Goal: Transaction & Acquisition: Purchase product/service

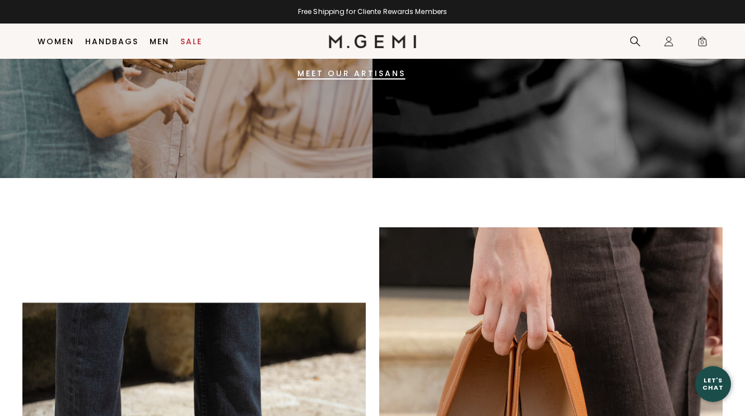
scroll to position [554, 0]
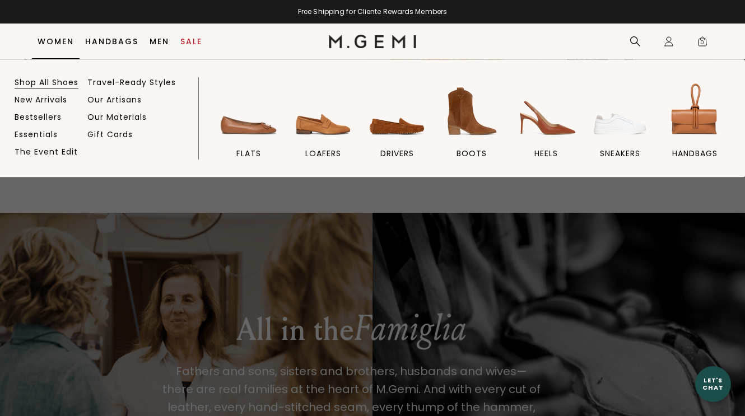
click at [43, 81] on link "Shop All Shoes" at bounding box center [47, 82] width 64 height 10
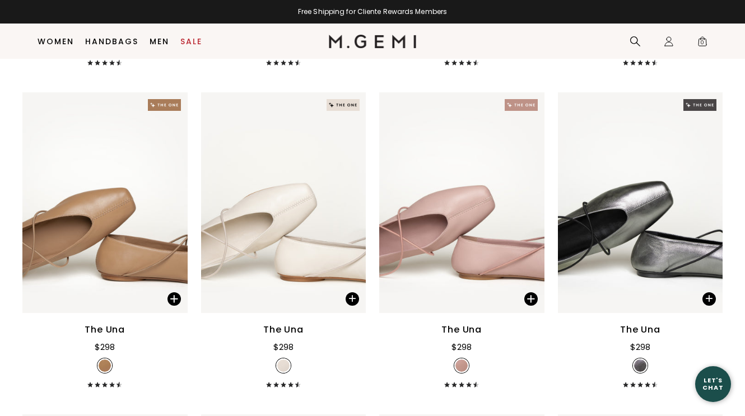
scroll to position [452, 0]
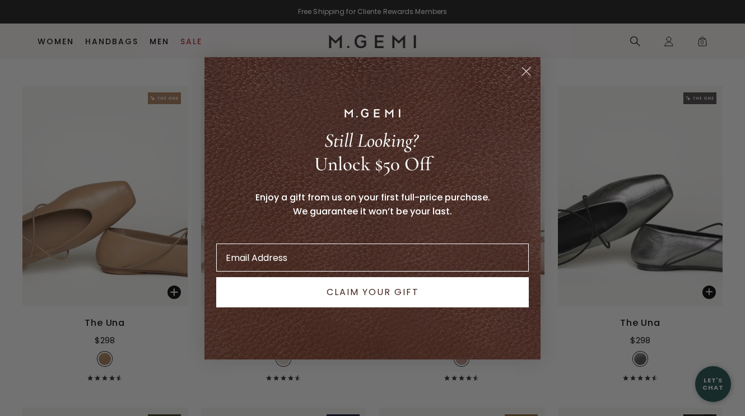
click at [523, 70] on circle "Close dialog" at bounding box center [526, 71] width 18 height 18
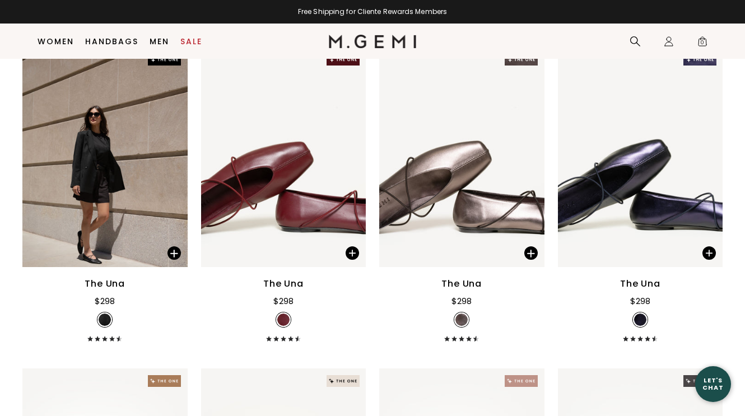
scroll to position [163, 0]
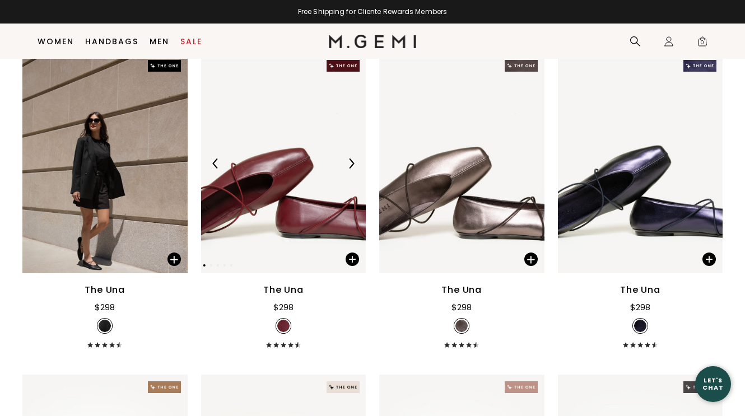
click at [267, 193] on img at bounding box center [283, 163] width 165 height 220
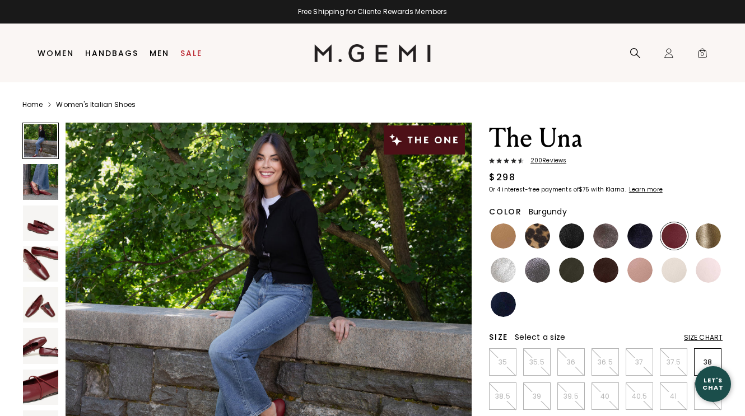
scroll to position [49, 0]
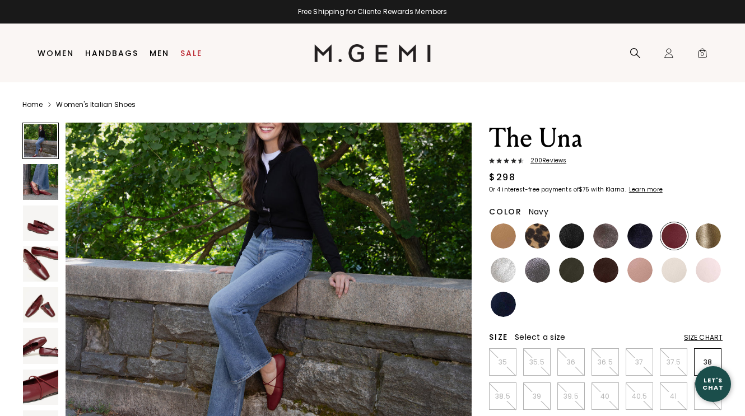
click at [500, 305] on img at bounding box center [502, 304] width 25 height 25
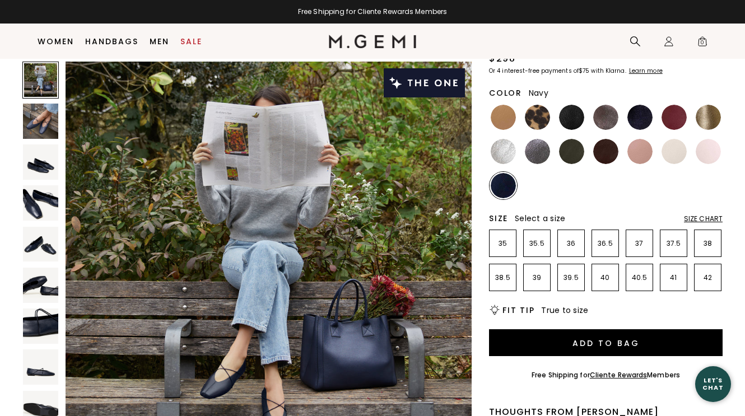
scroll to position [111, 0]
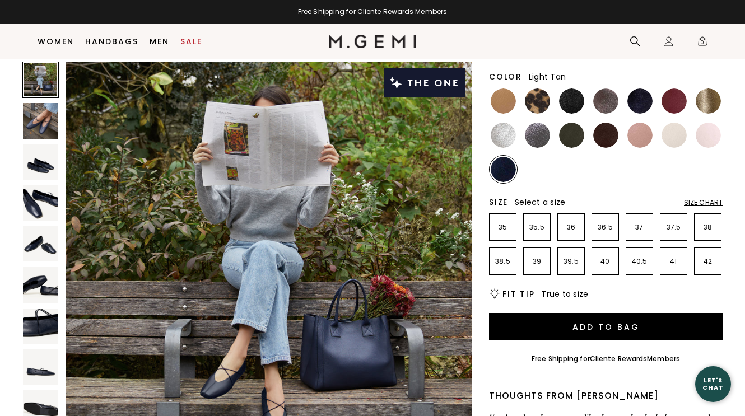
click at [502, 102] on img at bounding box center [502, 100] width 25 height 25
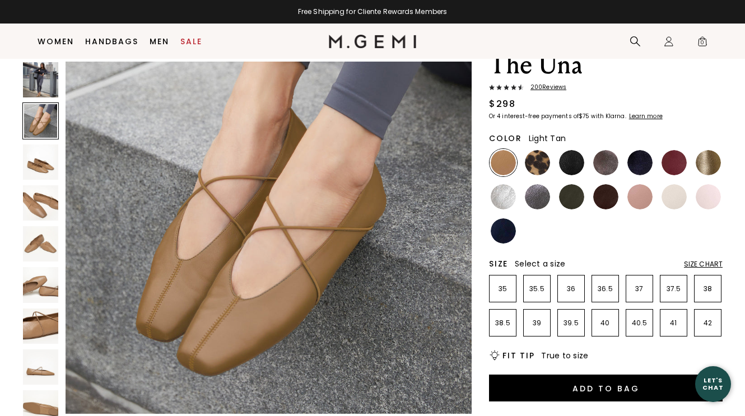
scroll to position [482, 0]
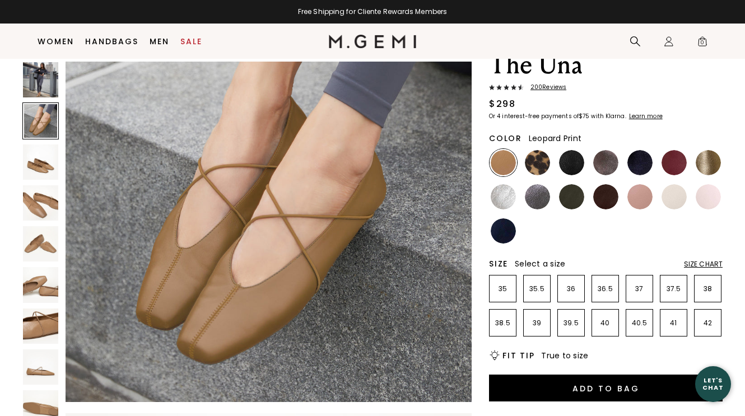
click at [537, 165] on img at bounding box center [537, 162] width 25 height 25
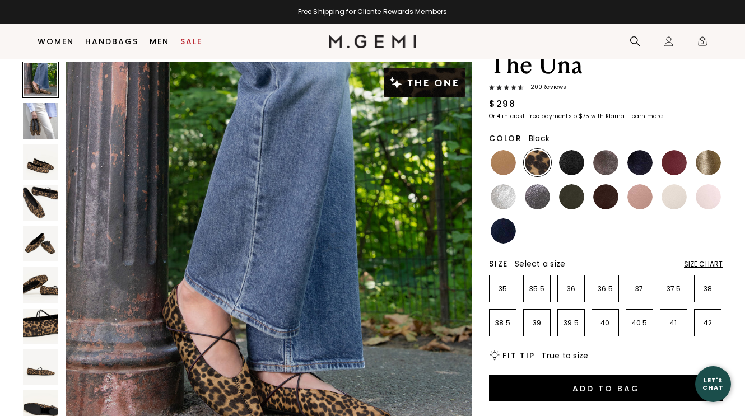
click at [569, 162] on img at bounding box center [571, 162] width 25 height 25
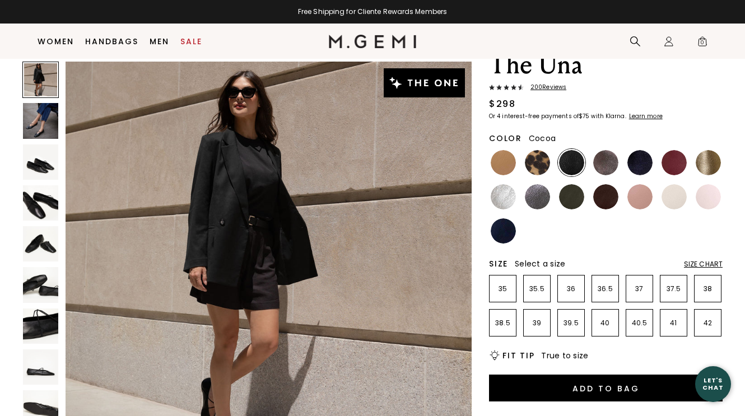
click at [608, 161] on img at bounding box center [605, 162] width 25 height 25
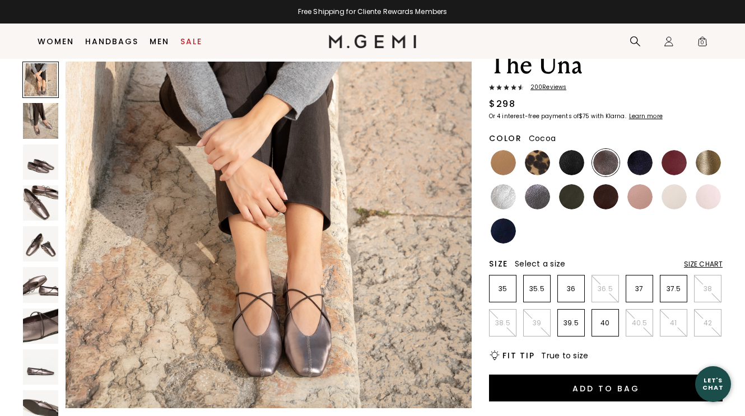
scroll to position [76, 0]
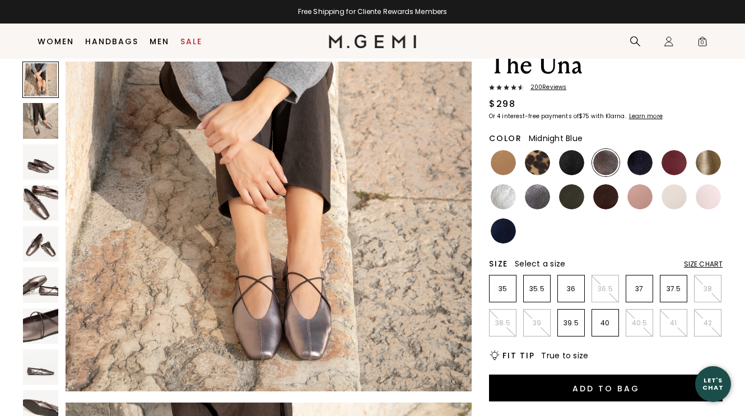
click at [641, 165] on img at bounding box center [639, 162] width 25 height 25
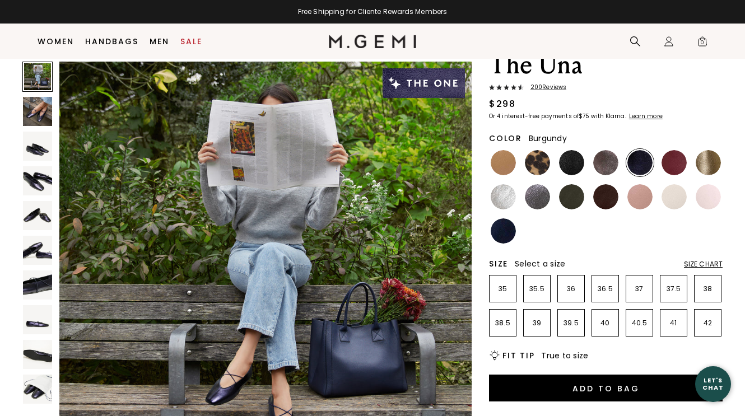
click at [666, 159] on img at bounding box center [673, 162] width 25 height 25
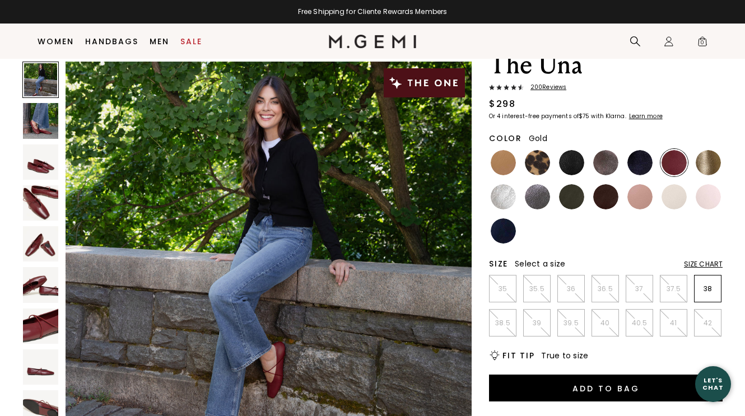
click at [704, 159] on img at bounding box center [707, 162] width 25 height 25
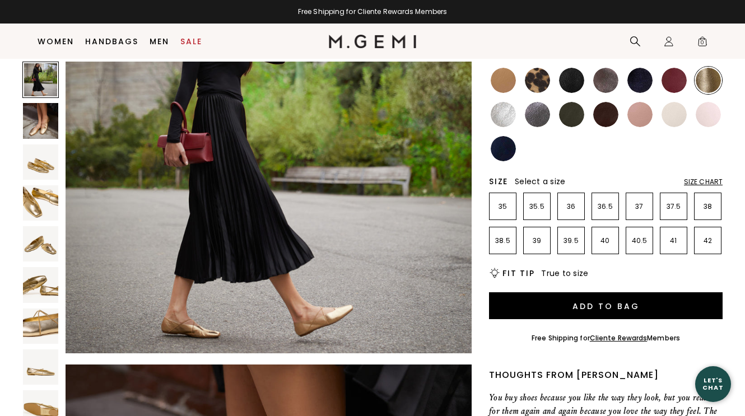
scroll to position [107, 0]
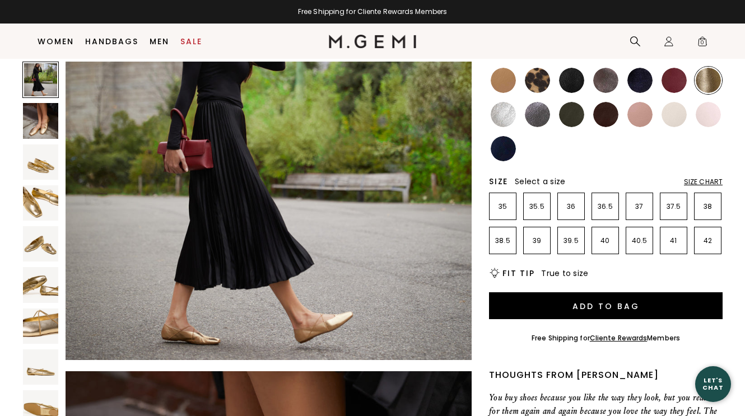
click at [500, 113] on img at bounding box center [502, 114] width 25 height 25
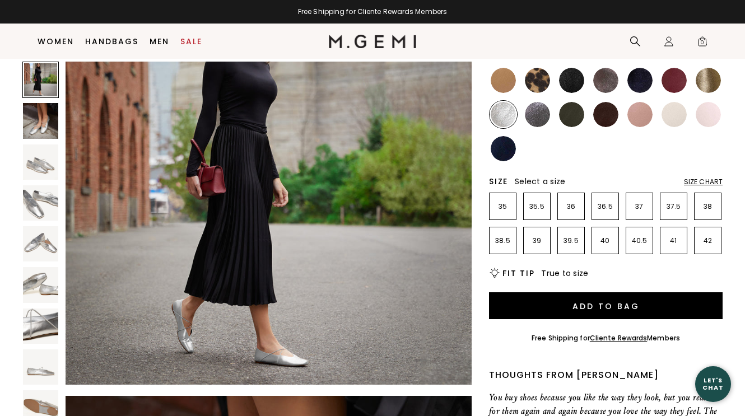
click at [536, 110] on img at bounding box center [537, 114] width 25 height 25
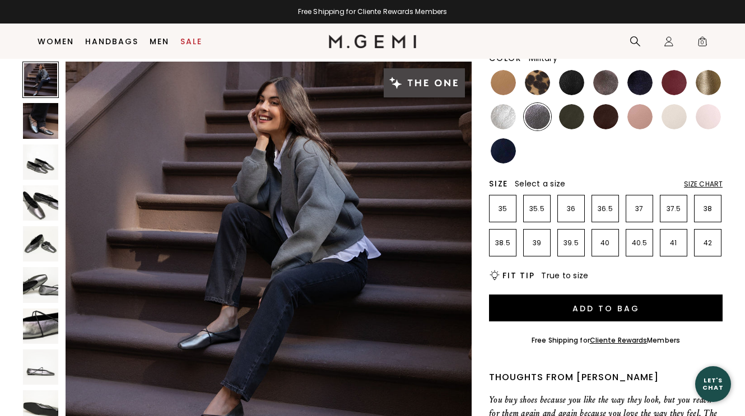
click at [565, 123] on img at bounding box center [571, 116] width 25 height 25
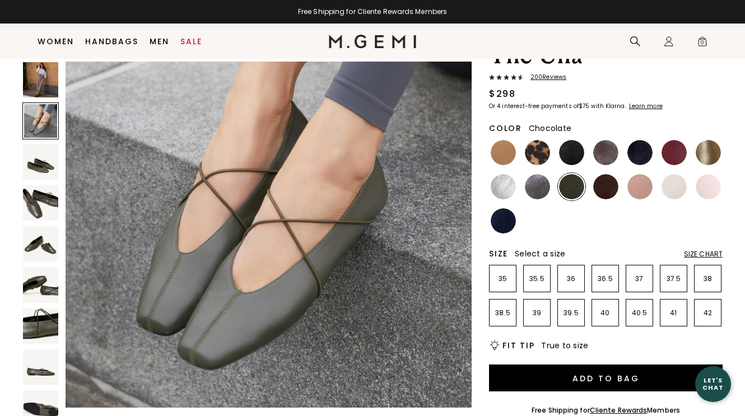
click at [605, 184] on img at bounding box center [605, 186] width 25 height 25
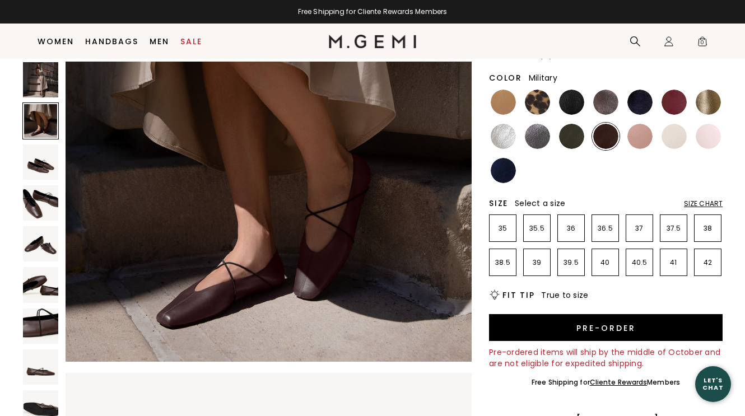
scroll to position [101, 0]
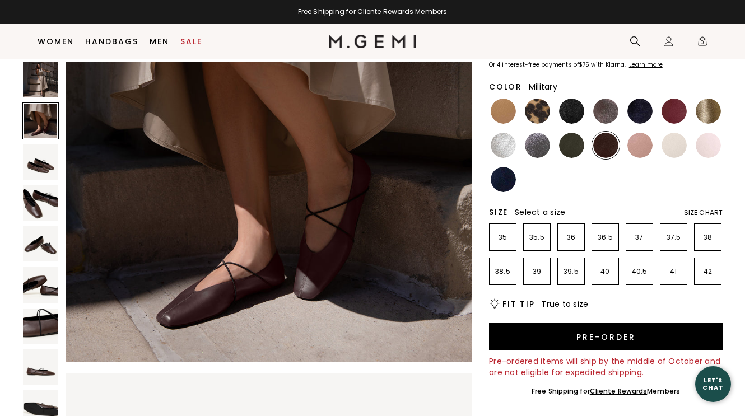
click at [569, 146] on img at bounding box center [571, 145] width 25 height 25
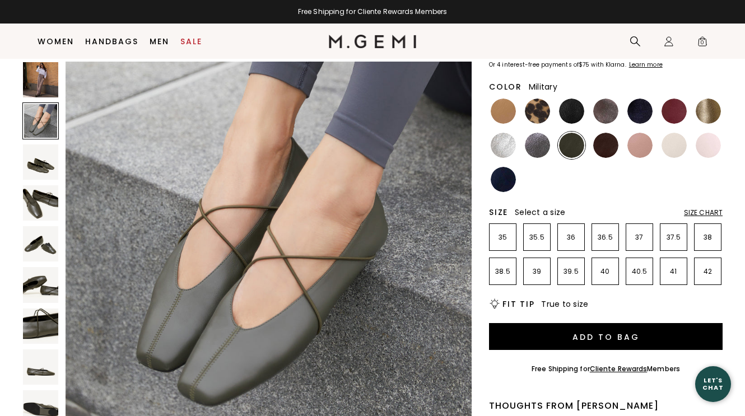
scroll to position [442, 0]
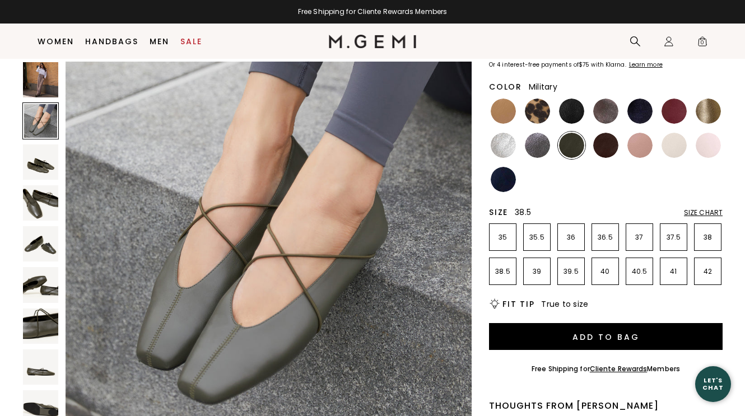
click at [498, 270] on p "38.5" at bounding box center [502, 271] width 26 height 9
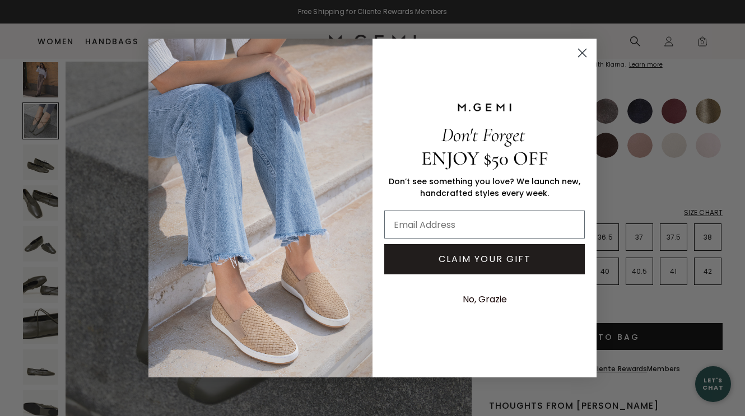
click at [582, 50] on circle "Close dialog" at bounding box center [582, 53] width 18 height 18
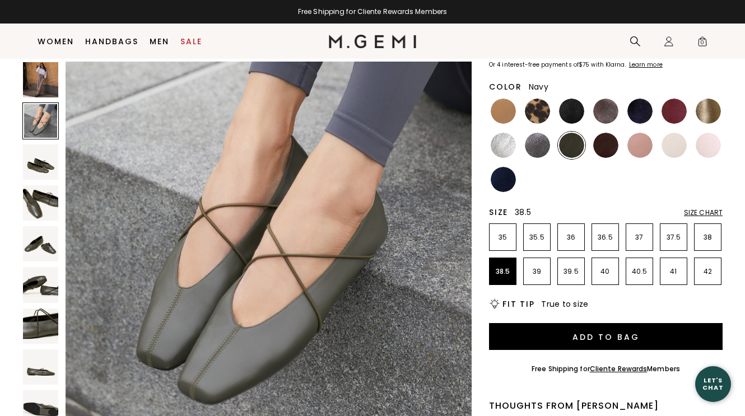
click at [503, 178] on img at bounding box center [502, 179] width 25 height 25
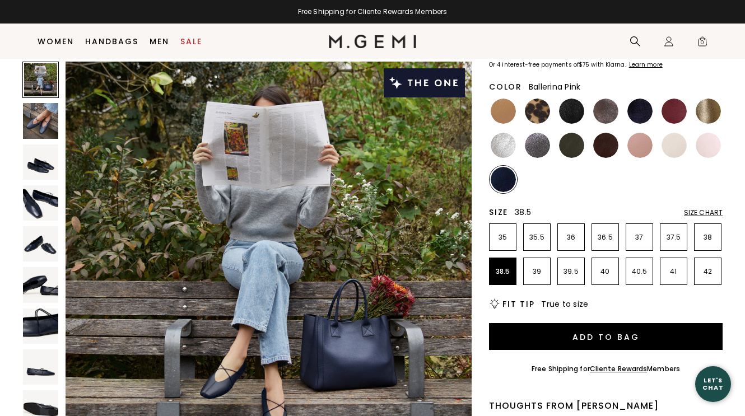
click at [714, 143] on img at bounding box center [707, 145] width 25 height 25
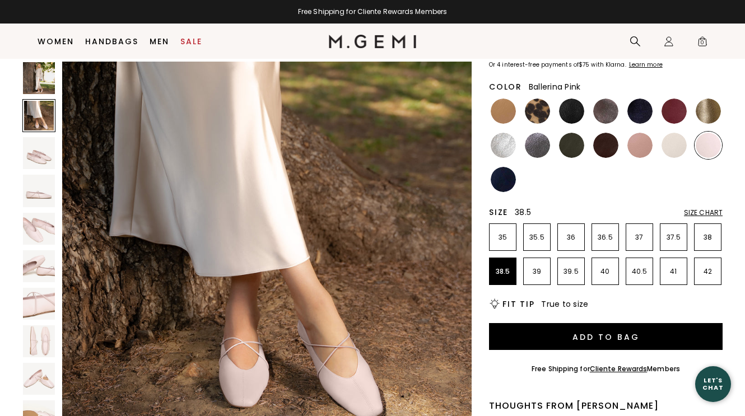
scroll to position [504, 0]
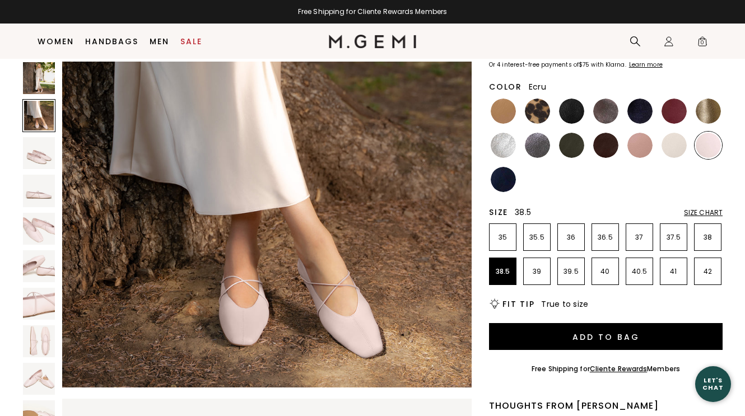
click at [678, 137] on img at bounding box center [673, 145] width 25 height 25
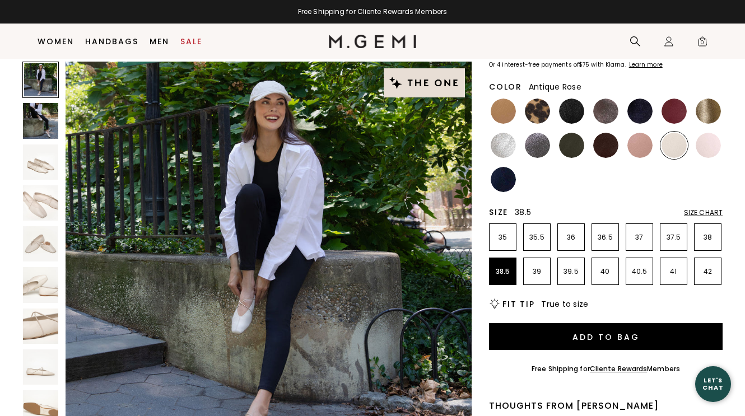
click at [638, 141] on img at bounding box center [639, 145] width 25 height 25
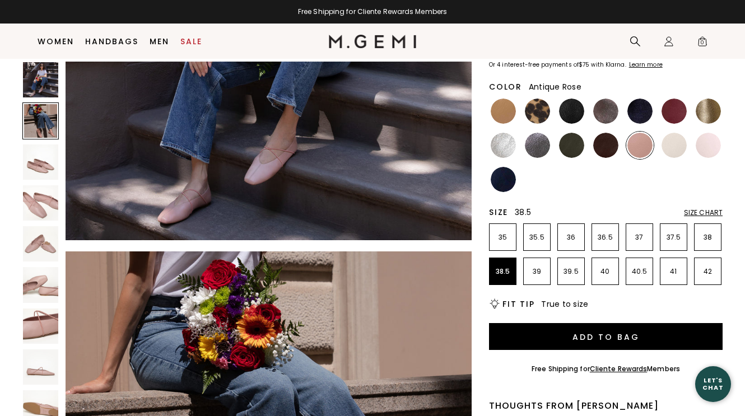
scroll to position [182, 0]
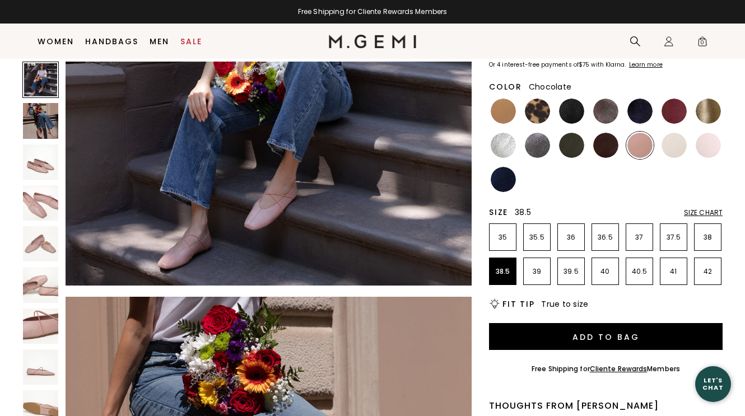
click at [604, 148] on img at bounding box center [605, 145] width 25 height 25
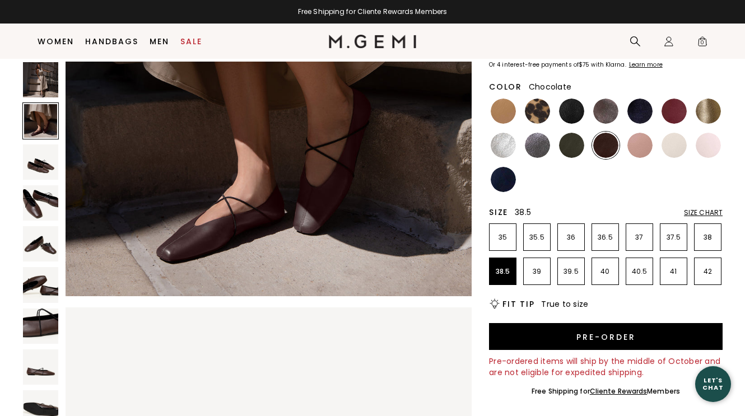
scroll to position [588, 0]
click at [563, 145] on img at bounding box center [571, 145] width 25 height 25
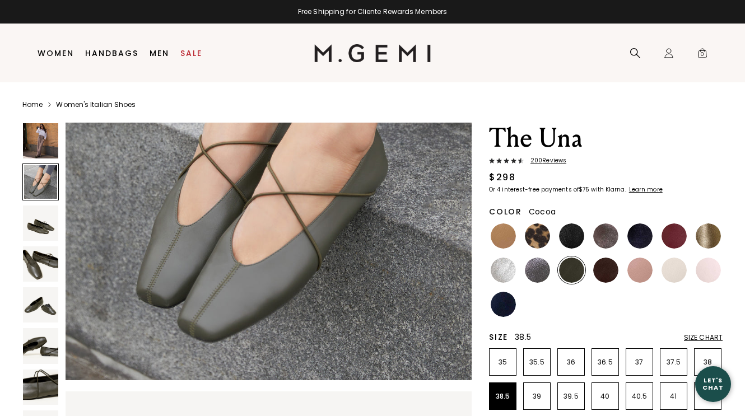
click at [602, 236] on img at bounding box center [605, 235] width 25 height 25
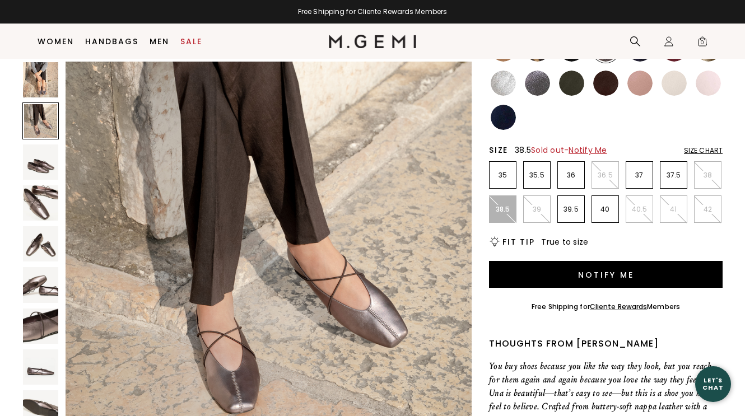
scroll to position [422, 0]
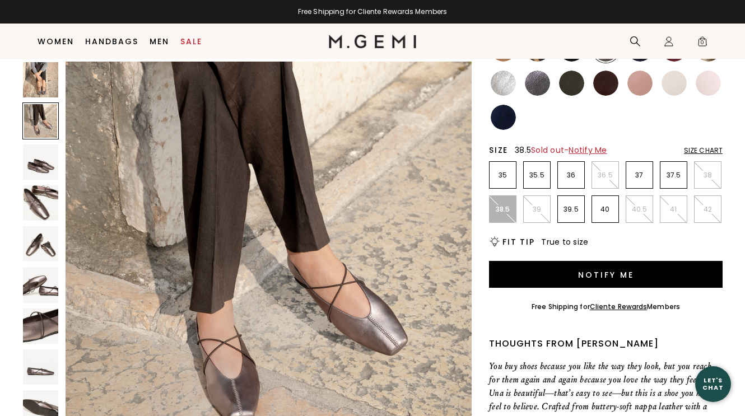
click at [567, 81] on img at bounding box center [571, 83] width 25 height 25
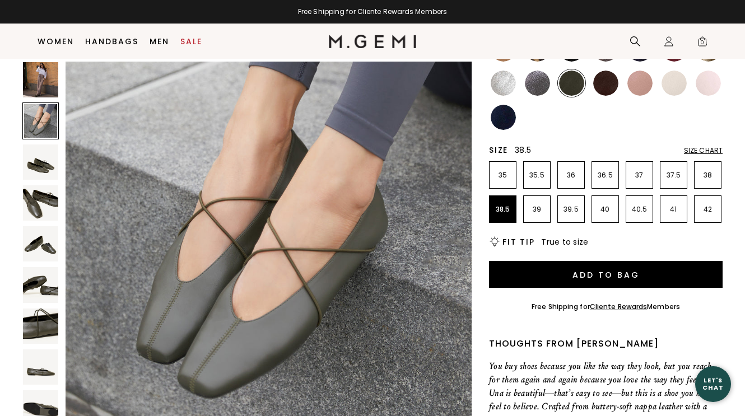
scroll to position [424, 0]
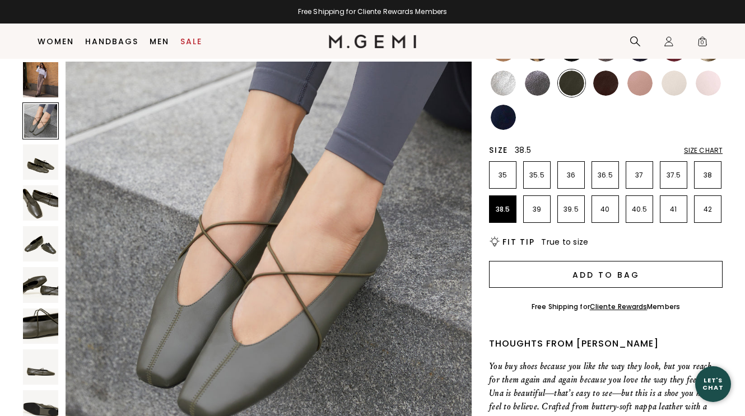
click at [573, 269] on button "Add to Bag" at bounding box center [605, 274] width 233 height 27
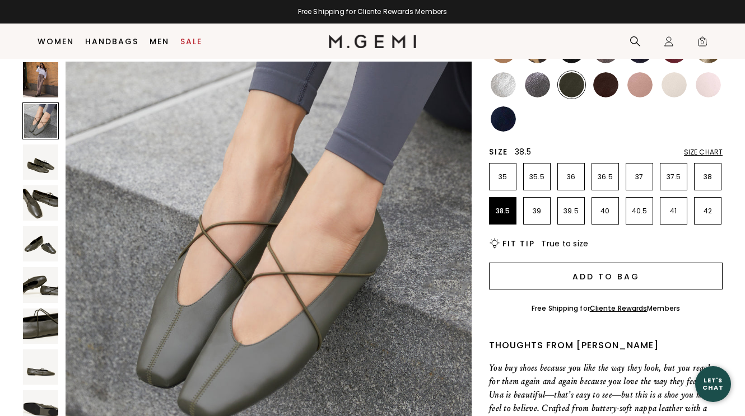
scroll to position [0, 0]
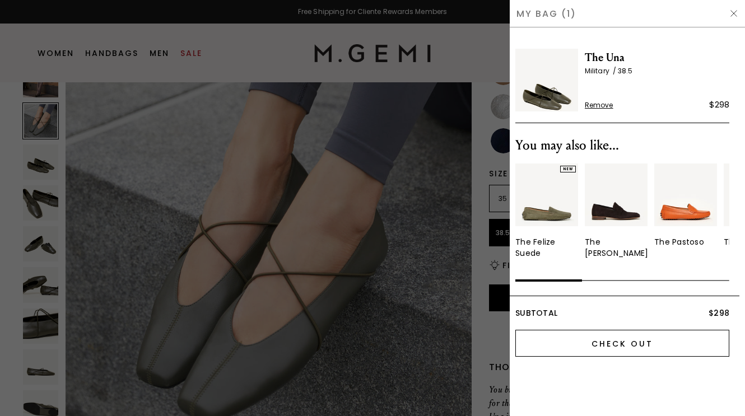
click at [588, 344] on input "Check Out" at bounding box center [622, 343] width 214 height 27
